Goal: Task Accomplishment & Management: Use online tool/utility

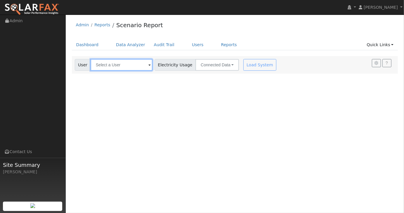
click at [126, 64] on input "text" at bounding box center [121, 65] width 62 height 12
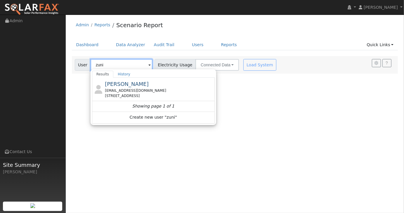
type input "zuni"
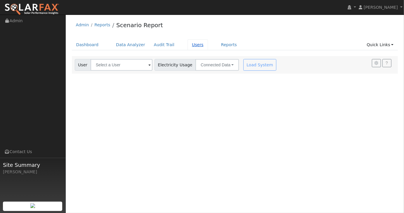
click at [192, 44] on link "Users" at bounding box center [197, 44] width 20 height 11
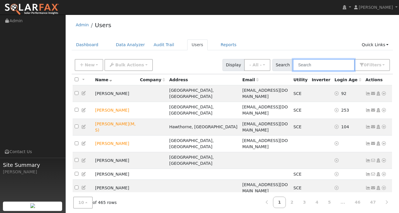
click at [311, 67] on input "text" at bounding box center [324, 65] width 62 height 12
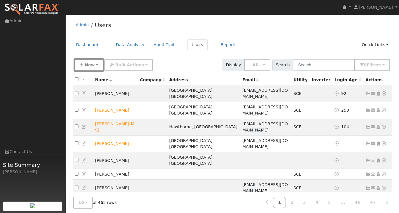
click at [86, 67] on span "New" at bounding box center [90, 64] width 10 height 5
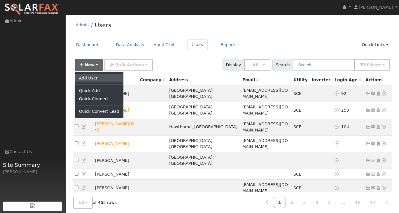
click at [93, 77] on link "Add User" at bounding box center [99, 78] width 48 height 8
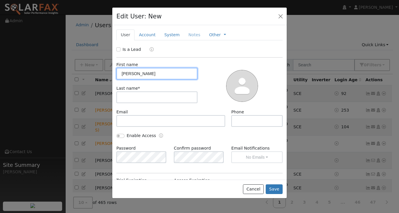
type input "Ruben"
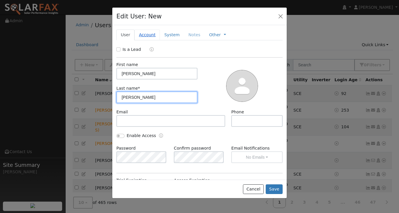
type input "Zuniga"
click at [147, 37] on link "Account" at bounding box center [147, 34] width 25 height 11
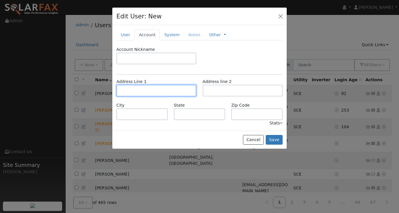
click at [148, 93] on input "text" at bounding box center [156, 91] width 80 height 12
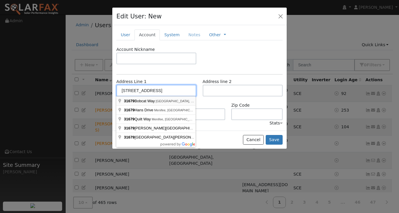
type input "[STREET_ADDRESS]"
type input "Castaic"
type input "CA"
type input "91384"
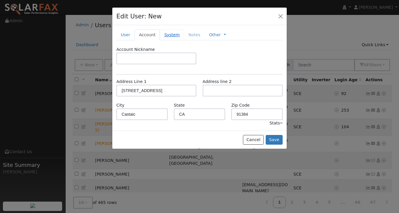
click at [170, 34] on link "System" at bounding box center [172, 34] width 24 height 11
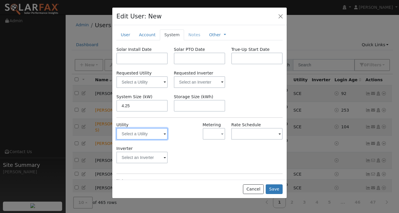
type input "4.3"
click at [155, 132] on input "text" at bounding box center [141, 134] width 51 height 12
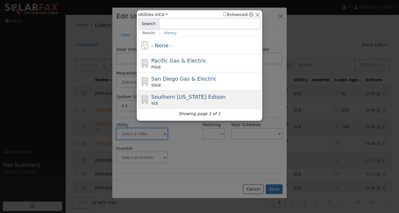
click at [174, 96] on span "Southern [US_STATE] Edison" at bounding box center [189, 97] width 74 height 6
type input "SCE"
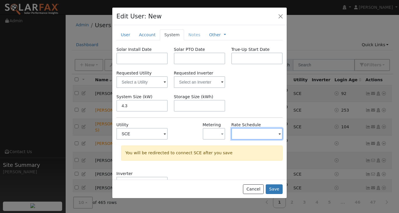
click at [168, 135] on input "text" at bounding box center [141, 134] width 51 height 12
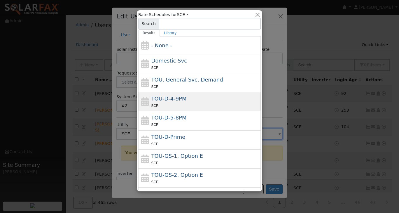
click at [204, 99] on div "TOU-D-4-9PM SCE" at bounding box center [206, 102] width 108 height 14
type input "TOU-D-4-9PM"
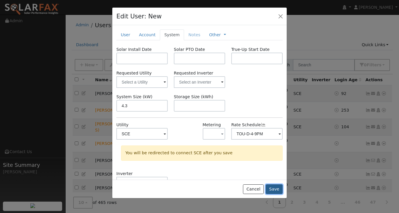
click at [276, 190] on button "Save" at bounding box center [274, 189] width 17 height 10
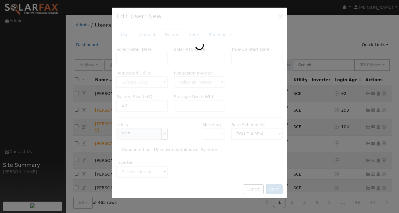
click at [163, 132] on div at bounding box center [199, 103] width 175 height 191
click at [296, 129] on div at bounding box center [199, 106] width 399 height 213
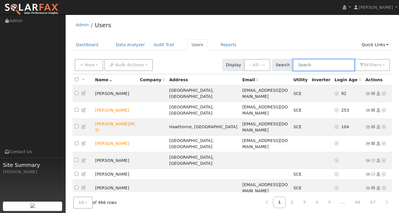
click at [325, 66] on input "text" at bounding box center [324, 65] width 62 height 12
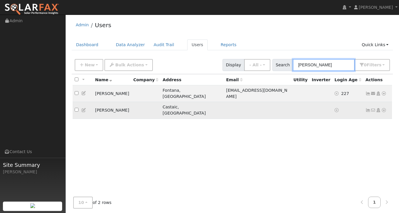
type input "zuniga"
click at [117, 104] on td "[PERSON_NAME]" at bounding box center [112, 110] width 38 height 17
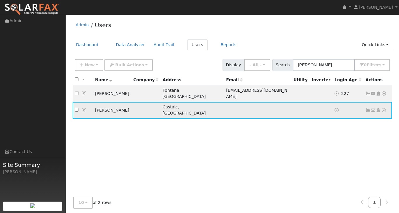
click at [84, 108] on icon at bounding box center [83, 110] width 5 height 4
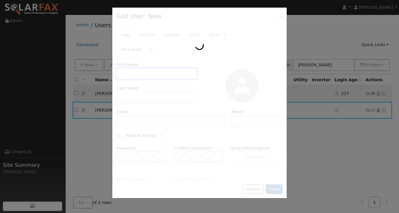
type input "Ruben"
type input "Zuniga"
type input "4.3"
type input "TOU-D-4-9PM"
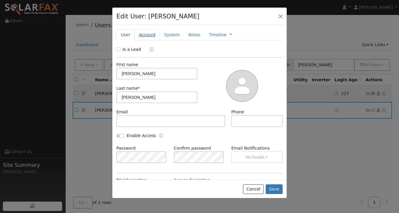
click at [140, 37] on link "Account" at bounding box center [147, 34] width 25 height 11
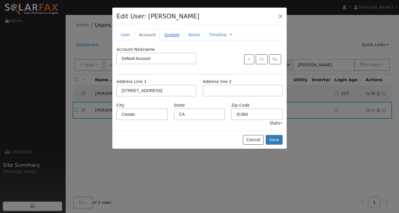
click at [168, 34] on link "System" at bounding box center [172, 34] width 24 height 11
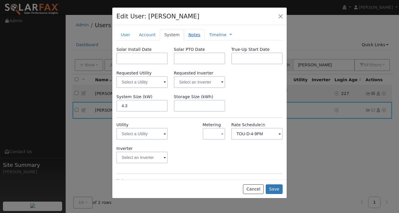
click at [185, 36] on link "Notes" at bounding box center [194, 34] width 21 height 11
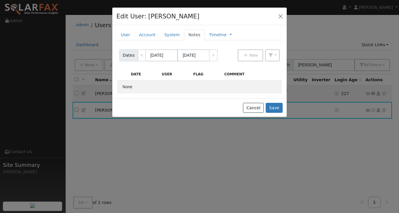
click at [282, 115] on div "Cancel Save" at bounding box center [199, 107] width 175 height 18
click at [276, 106] on button "Save" at bounding box center [274, 108] width 17 height 10
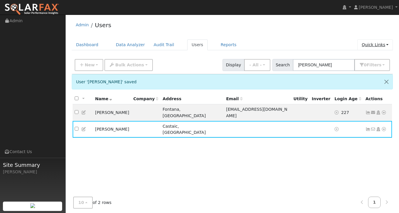
click at [387, 46] on link "Quick Links" at bounding box center [376, 44] width 36 height 11
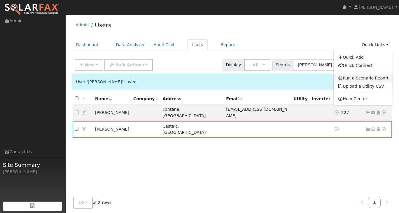
click at [367, 76] on link "Run a Scenario Report" at bounding box center [363, 78] width 59 height 8
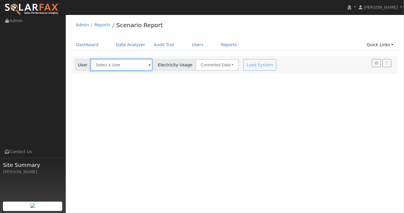
click at [125, 65] on input "text" at bounding box center [121, 65] width 62 height 12
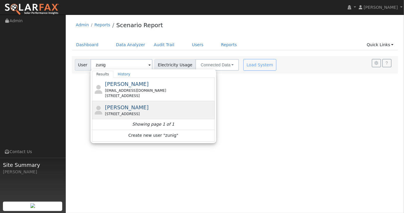
click at [120, 108] on span "[PERSON_NAME]" at bounding box center [127, 107] width 44 height 6
type input "[PERSON_NAME]"
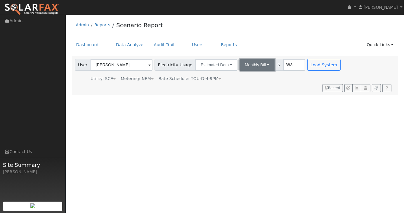
click at [241, 64] on button "Monthly Bill" at bounding box center [256, 65] width 35 height 12
click at [242, 76] on link "Annual Consumption" at bounding box center [249, 78] width 51 height 8
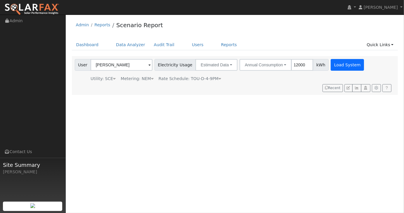
type input "12000"
click at [335, 66] on button "Load System" at bounding box center [346, 65] width 33 height 12
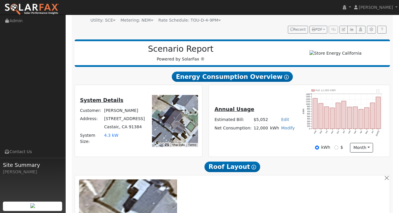
scroll to position [117, 0]
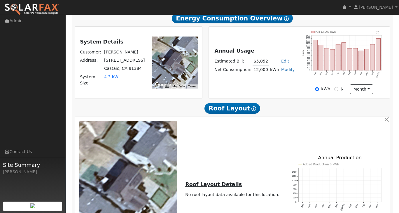
click at [281, 72] on link "Modify" at bounding box center [288, 69] width 14 height 5
click at [285, 72] on link "Modify" at bounding box center [288, 69] width 14 height 5
click at [280, 81] on link "Add Consumption" at bounding box center [266, 79] width 49 height 8
type input "12000"
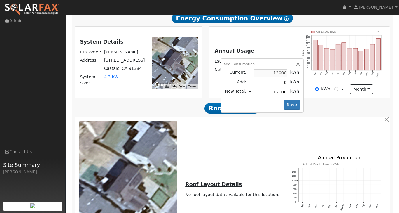
click at [275, 86] on input "0" at bounding box center [271, 82] width 34 height 7
type input "-50"
type input "11950"
type input "-500"
type input "11500"
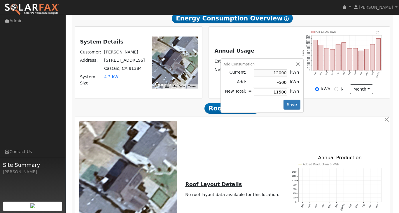
type input "-5000"
type input "7000"
type input "-50000"
type input "-38000"
type input "-5000"
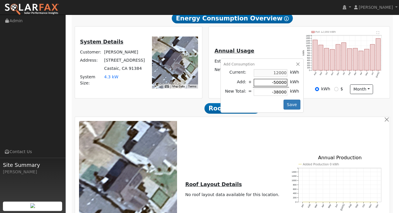
type input "7000"
type input "-5000"
click at [293, 107] on button "Save" at bounding box center [292, 105] width 17 height 10
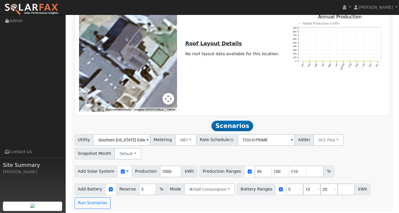
scroll to position [262, 0]
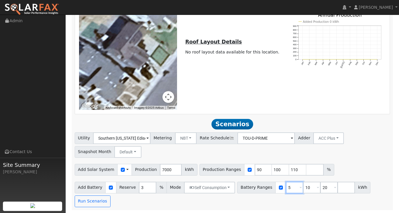
click at [286, 189] on input "5" at bounding box center [295, 188] width 18 height 12
type input "10"
type input "20"
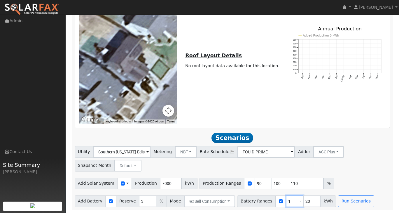
type input "20"
type input "2"
type input "13.5"
click at [371, 168] on div "Utility Southern [US_STATE] Edison Metering NBT NEM NBT Rate Schedule TOU-D-PRI…" at bounding box center [233, 157] width 318 height 27
click at [349, 201] on button "Run Scenarios" at bounding box center [356, 201] width 36 height 12
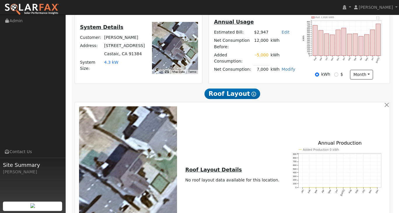
scroll to position [70, 0]
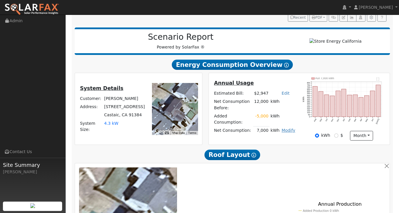
click at [288, 130] on link "Modify" at bounding box center [289, 130] width 14 height 5
click at [279, 140] on link "Edit Consumption" at bounding box center [270, 137] width 49 height 8
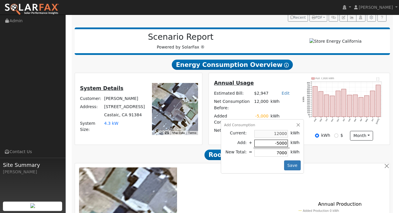
click at [279, 140] on input "-5000" at bounding box center [272, 143] width 34 height 7
click at [279, 141] on input "-5000" at bounding box center [272, 143] width 34 height 7
type input "-000"
type input "12000"
type input "-6000"
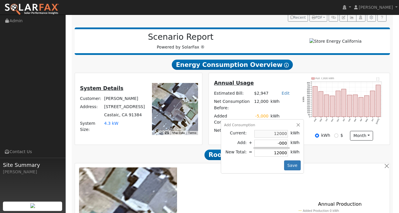
type input "6000"
type input "-6000"
click at [294, 163] on button "Save" at bounding box center [292, 165] width 17 height 10
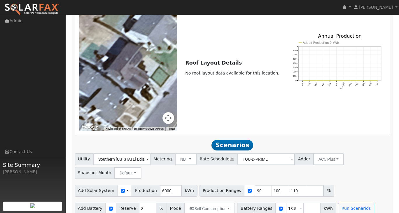
scroll to position [248, 0]
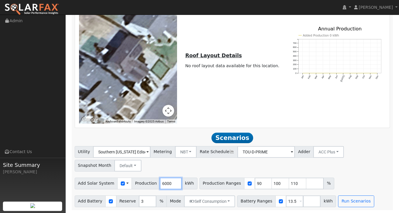
click at [160, 182] on input "6000" at bounding box center [171, 183] width 22 height 12
type input "7000"
click at [338, 201] on button "Run Scenarios" at bounding box center [356, 201] width 36 height 12
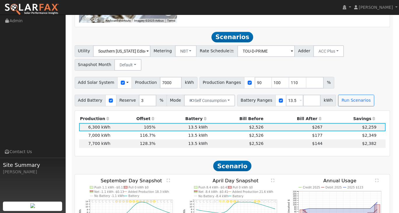
scroll to position [342, 0]
